Goal: Book appointment/travel/reservation

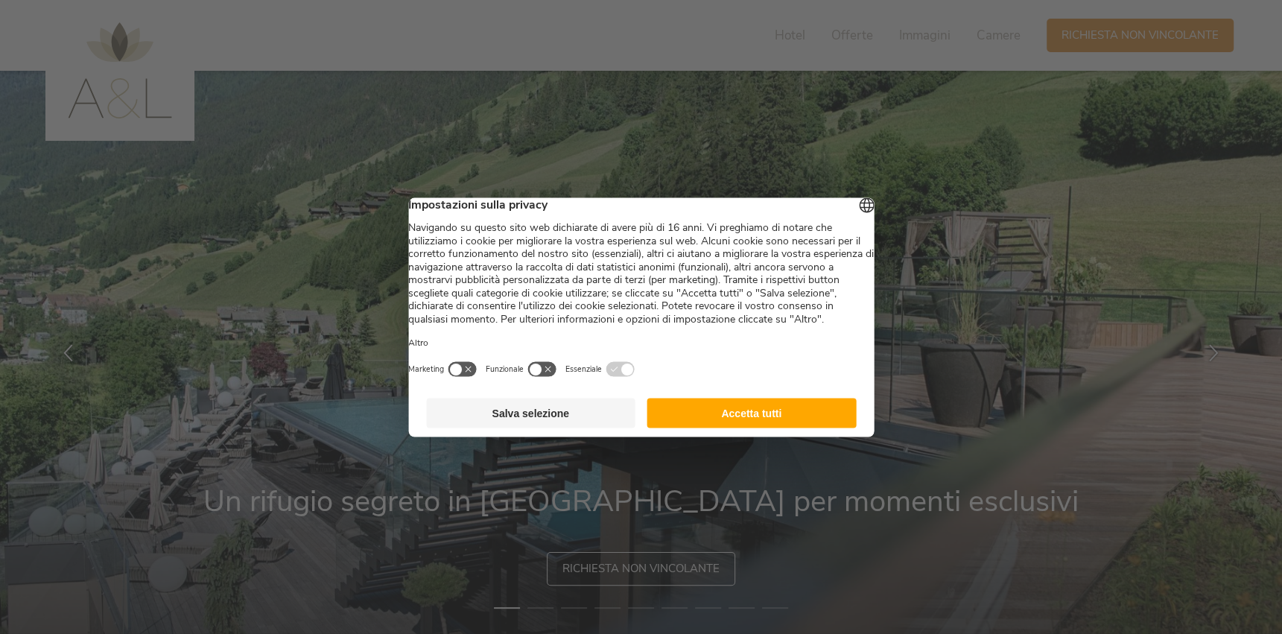
click at [666, 428] on button "Accetta tutti" at bounding box center [751, 413] width 209 height 30
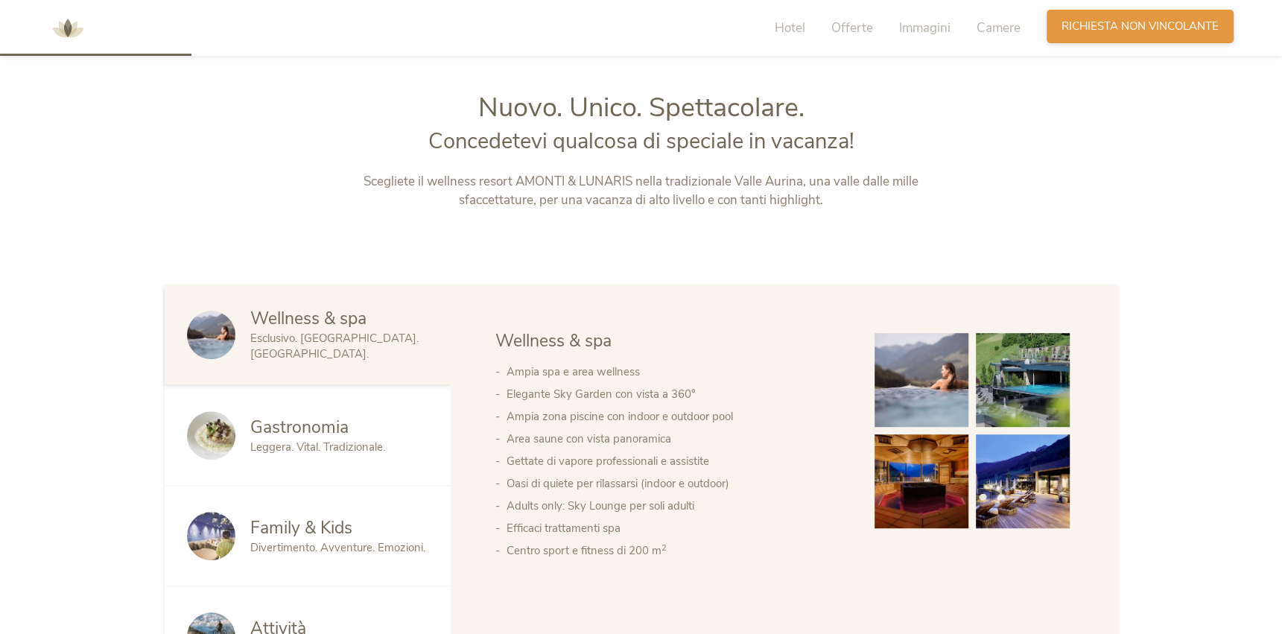
click at [1105, 21] on span "Richiesta non vincolante" at bounding box center [1140, 27] width 157 height 16
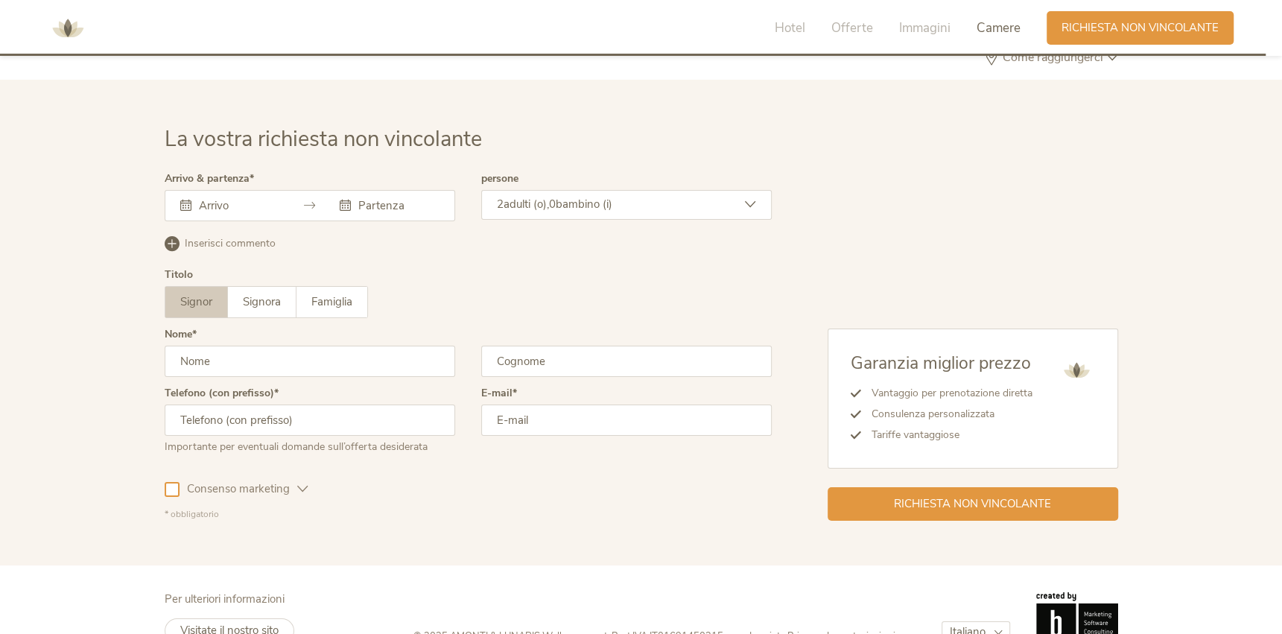
scroll to position [4486, 0]
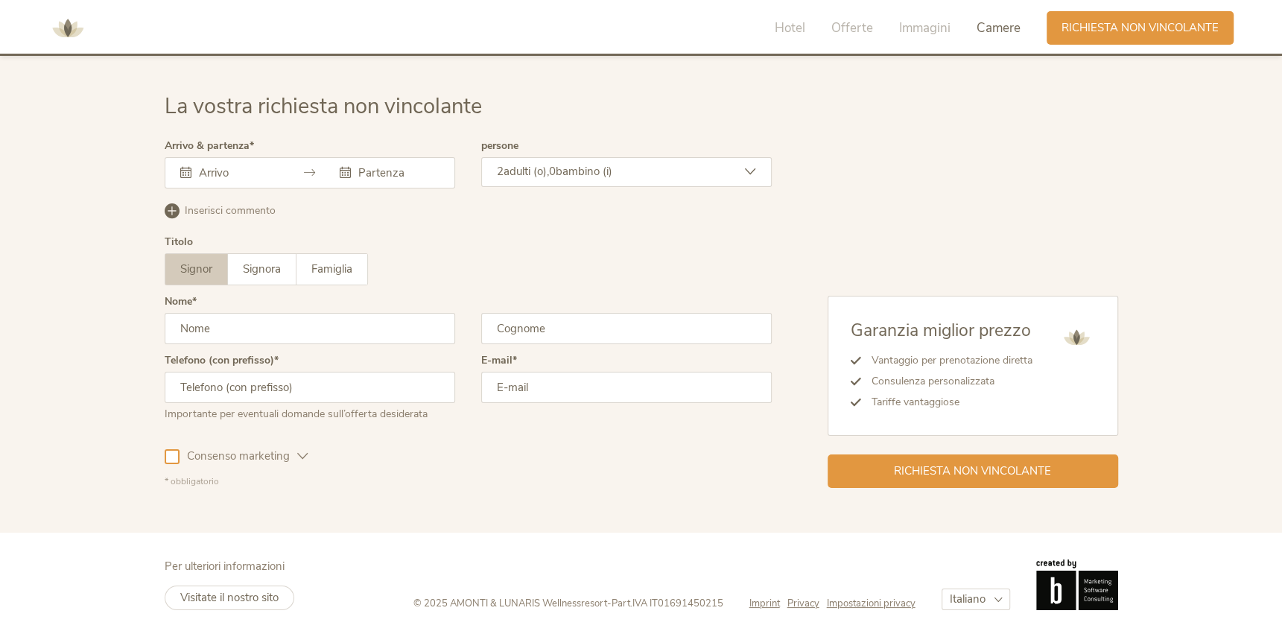
click at [238, 177] on input "text" at bounding box center [237, 172] width 85 height 15
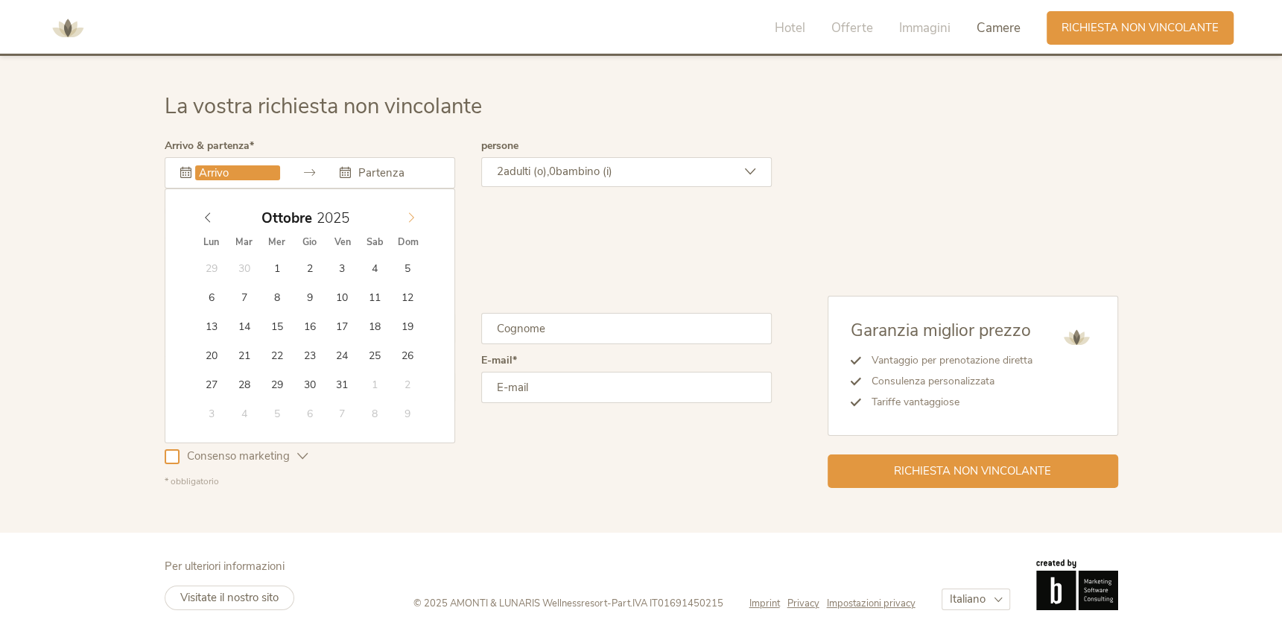
click at [414, 207] on span at bounding box center [411, 214] width 25 height 21
type input "2026"
click at [414, 207] on span at bounding box center [411, 214] width 25 height 21
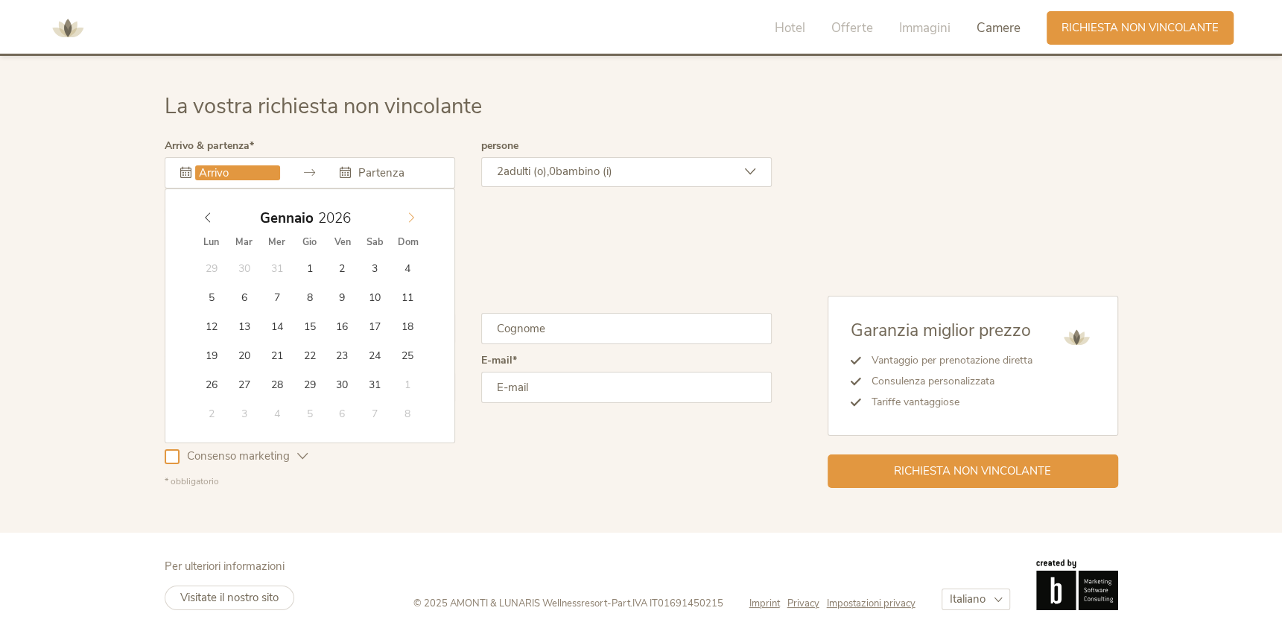
click at [414, 207] on span at bounding box center [411, 214] width 25 height 21
type input "[DATE]"
type input "2026"
type input "[DATE]"
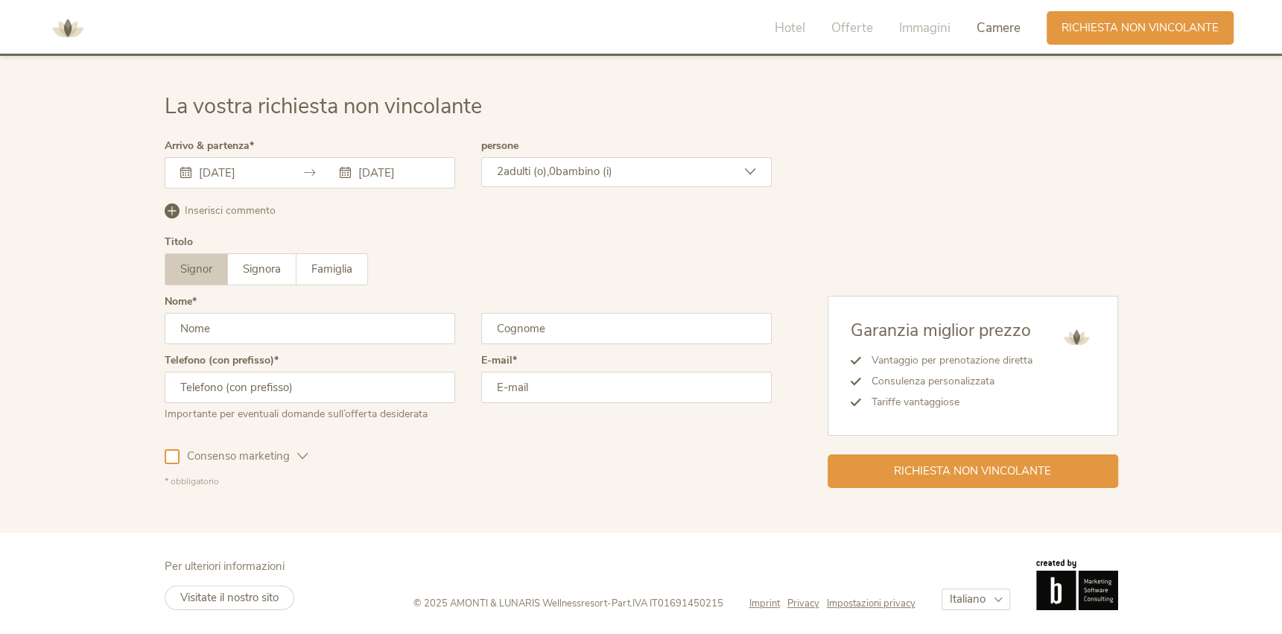
click at [229, 316] on input "text" at bounding box center [310, 328] width 291 height 31
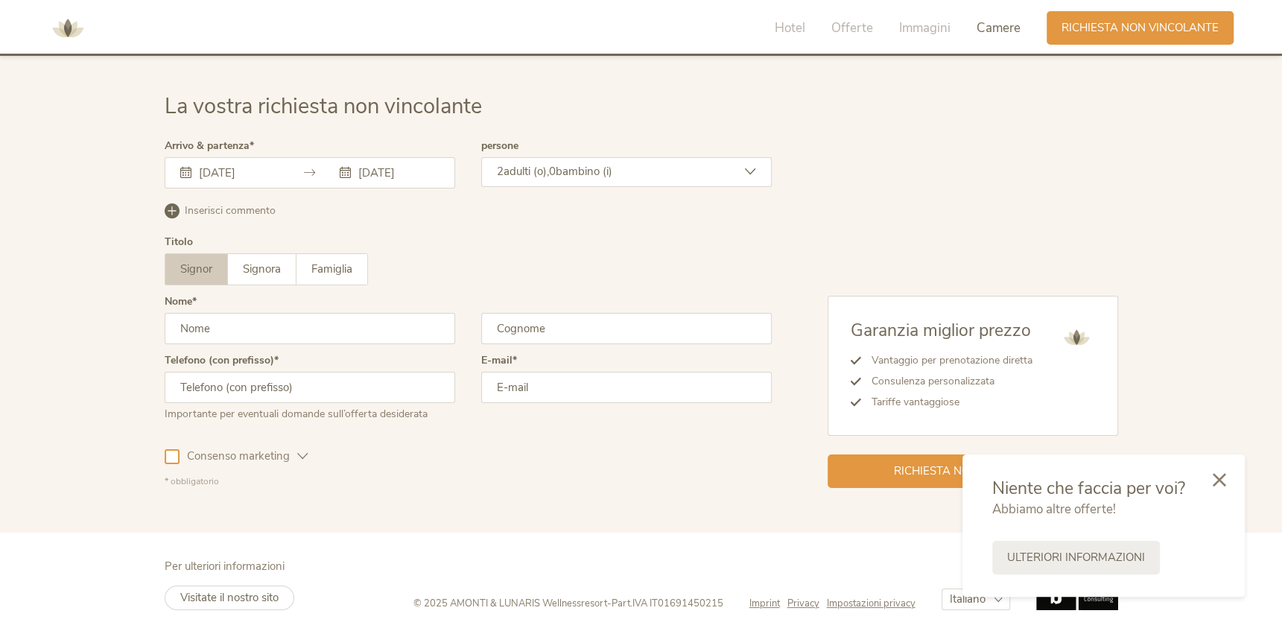
type input "[PERSON_NAME]"
type input "3290451627"
type input "[EMAIL_ADDRESS][DOMAIN_NAME]"
click at [897, 464] on span "Richiesta non vincolante" at bounding box center [972, 470] width 157 height 16
